Goal: Task Accomplishment & Management: Use online tool/utility

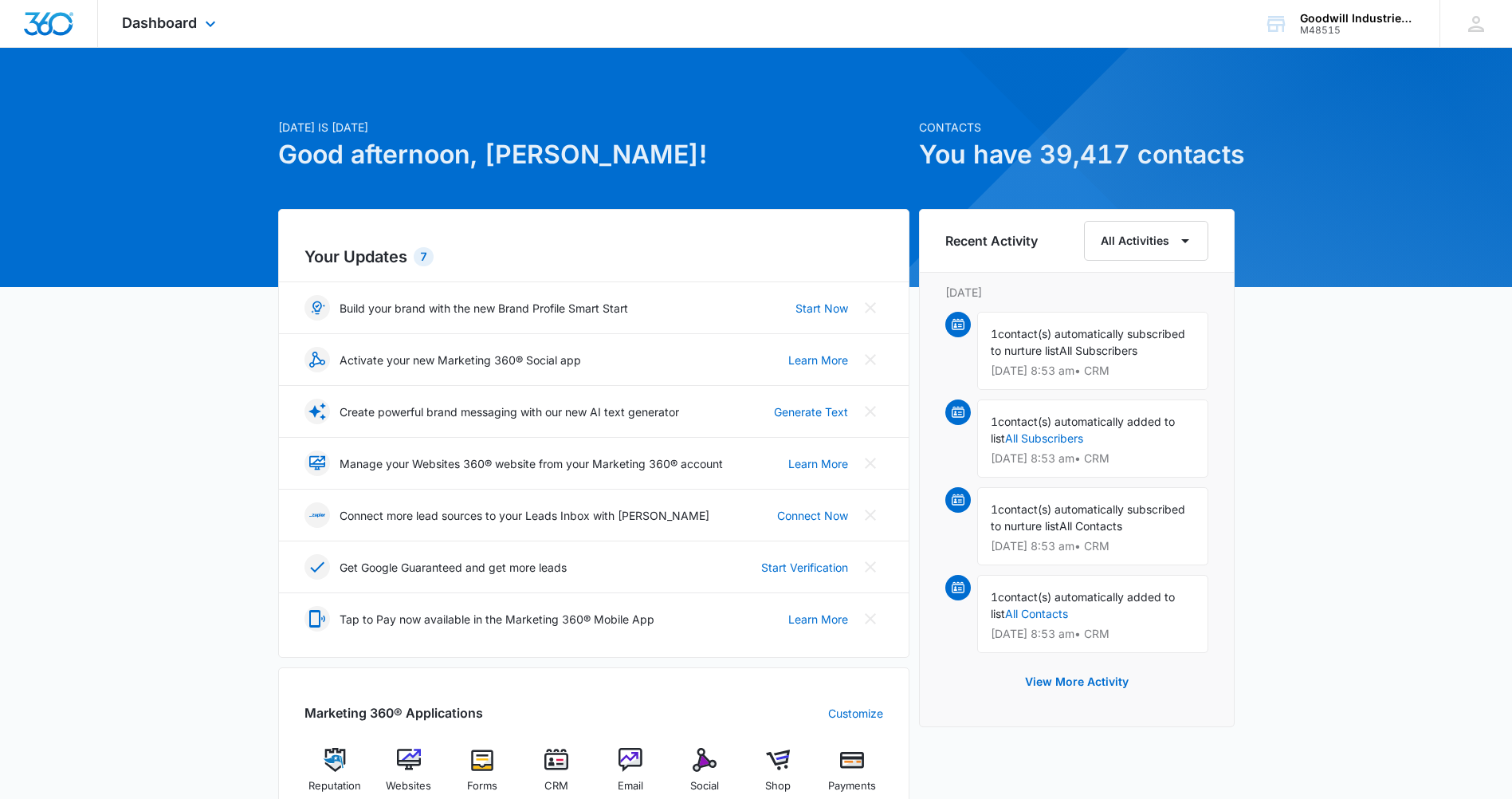
click at [193, 34] on div "Dashboard Apps Reputation Websites Forms CRM Email Social Shop Payments POS Con…" at bounding box center [171, 23] width 146 height 47
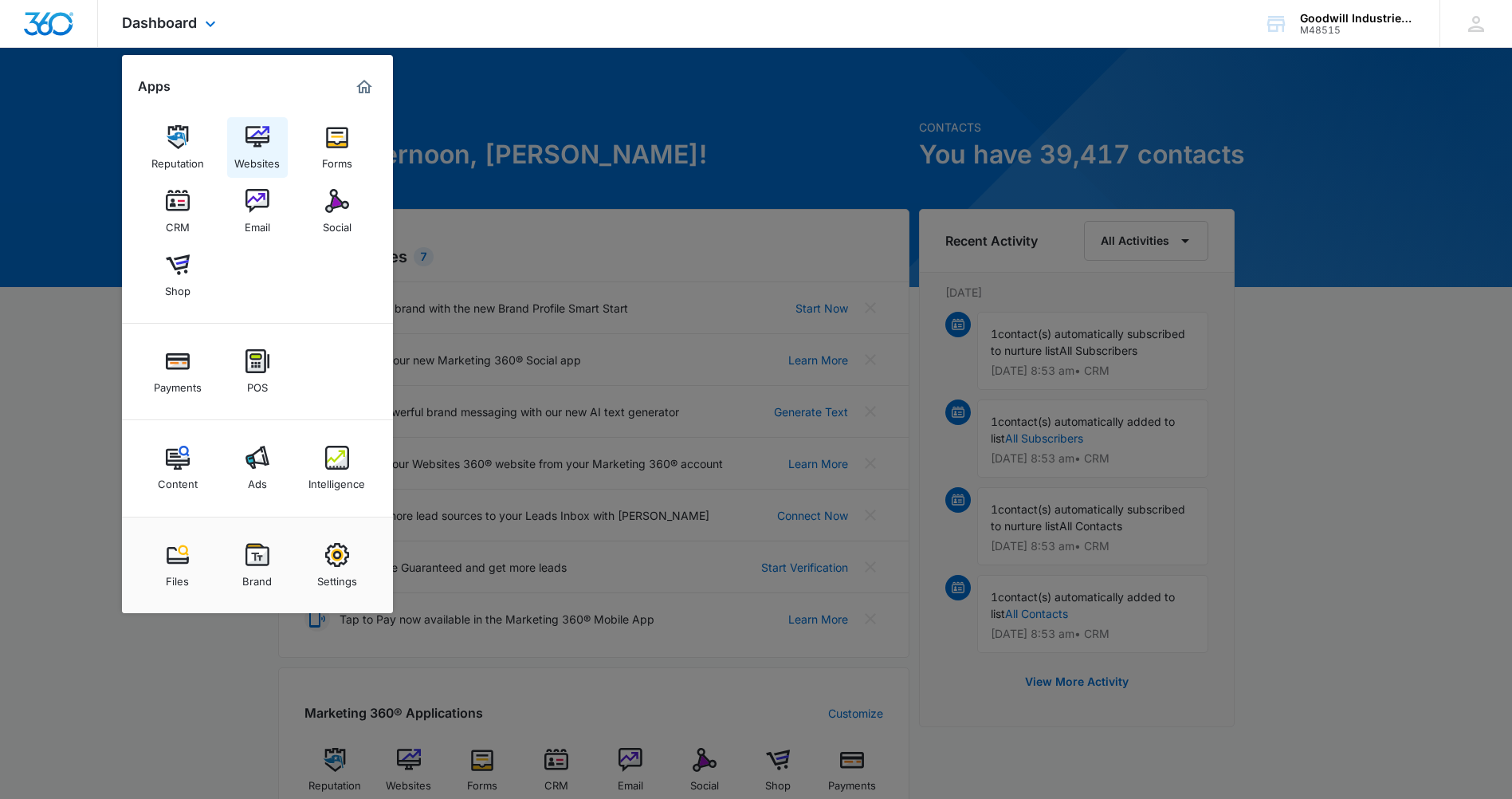
click at [268, 154] on div "Websites" at bounding box center [257, 160] width 45 height 21
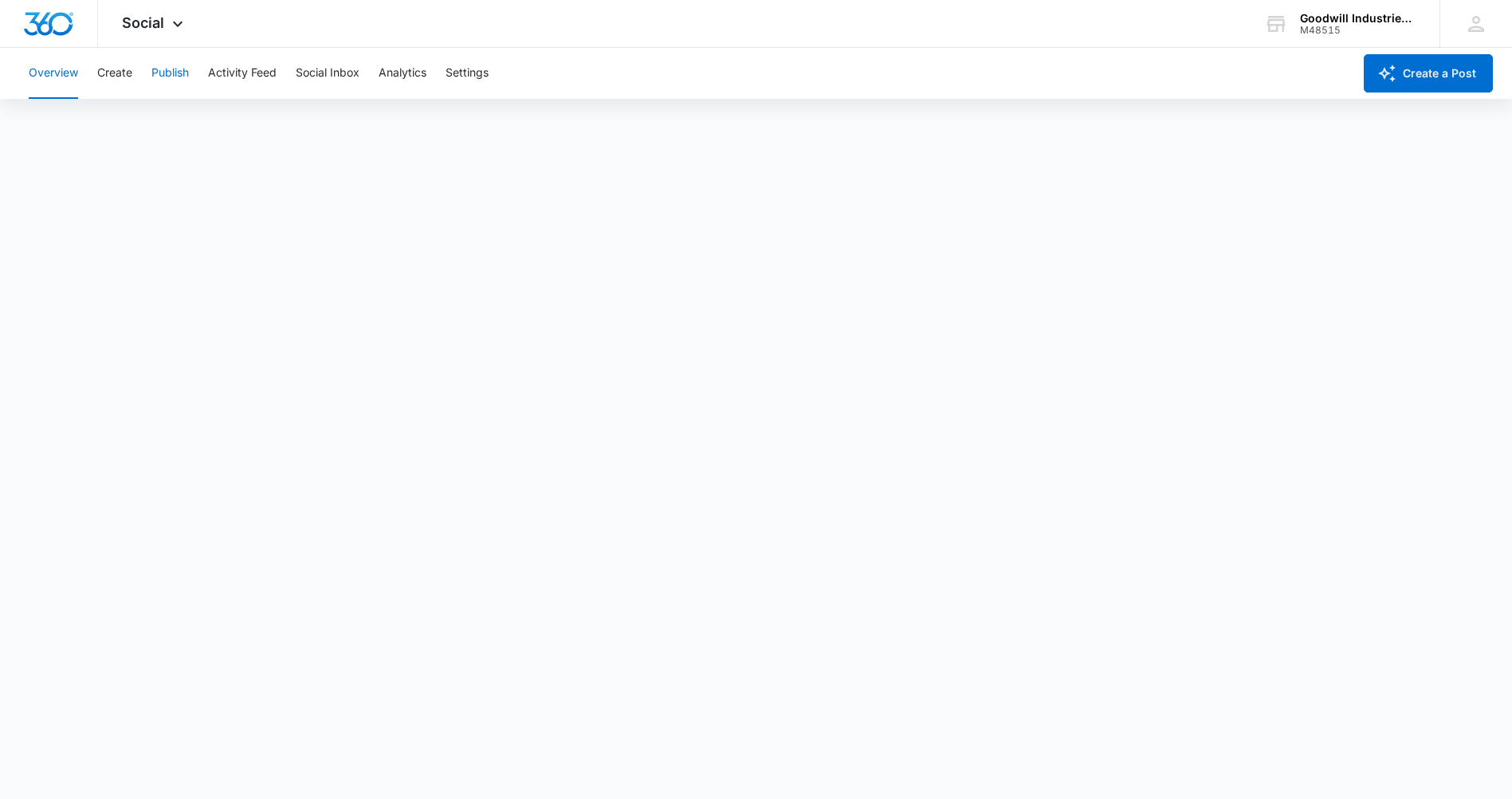
click at [161, 74] on button "Publish" at bounding box center [170, 73] width 37 height 51
